Goal: Find specific page/section: Find specific page/section

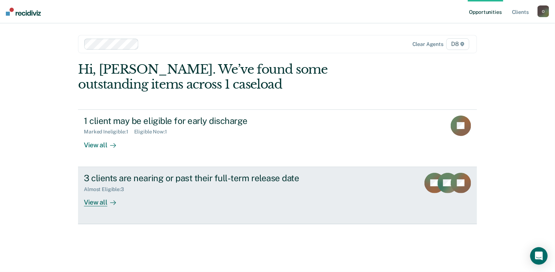
click at [97, 202] on div "View all" at bounding box center [104, 199] width 41 height 14
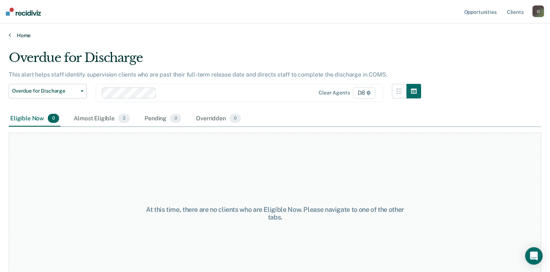
click at [23, 34] on link "Home" at bounding box center [275, 35] width 532 height 7
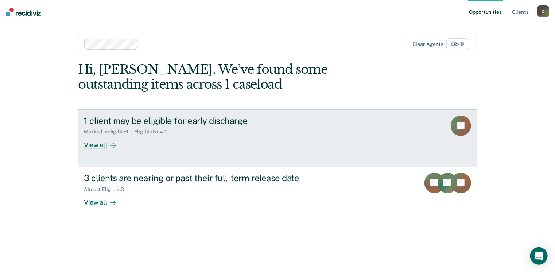
click at [101, 146] on div "View all" at bounding box center [104, 142] width 41 height 14
